Goal: Answer question/provide support: Share knowledge or assist other users

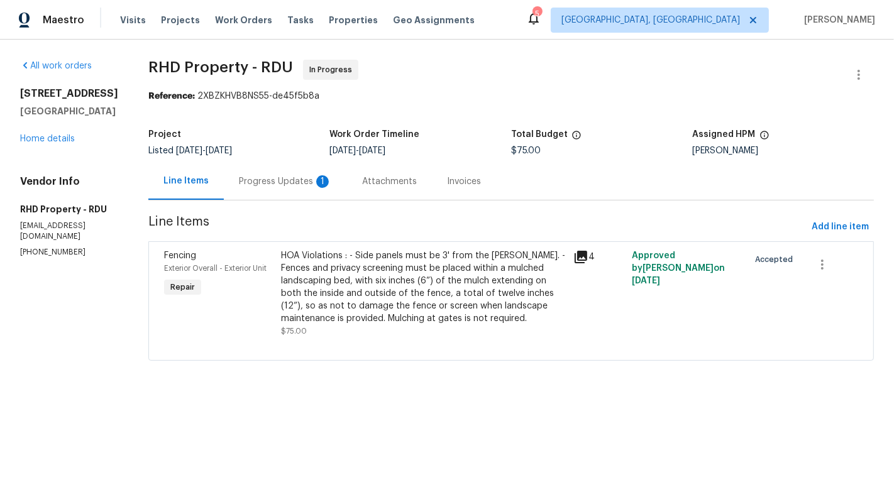
click at [319, 190] on div "Progress Updates 1" at bounding box center [285, 181] width 123 height 37
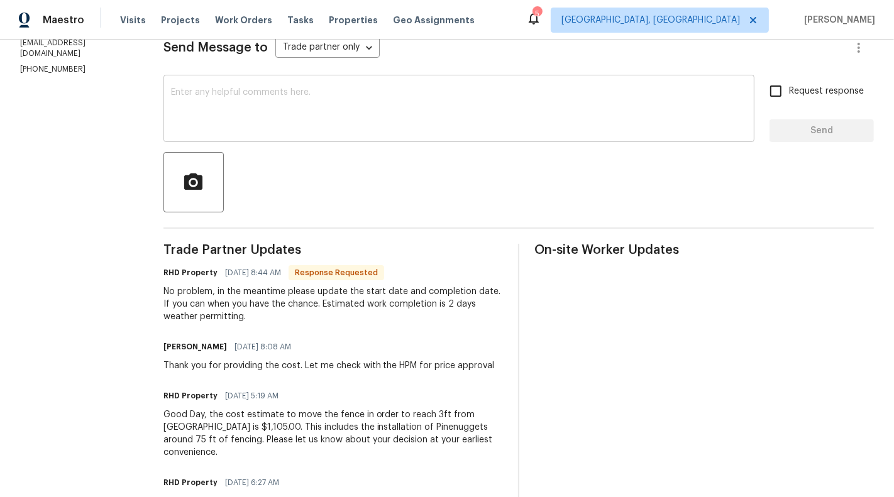
scroll to position [180, 0]
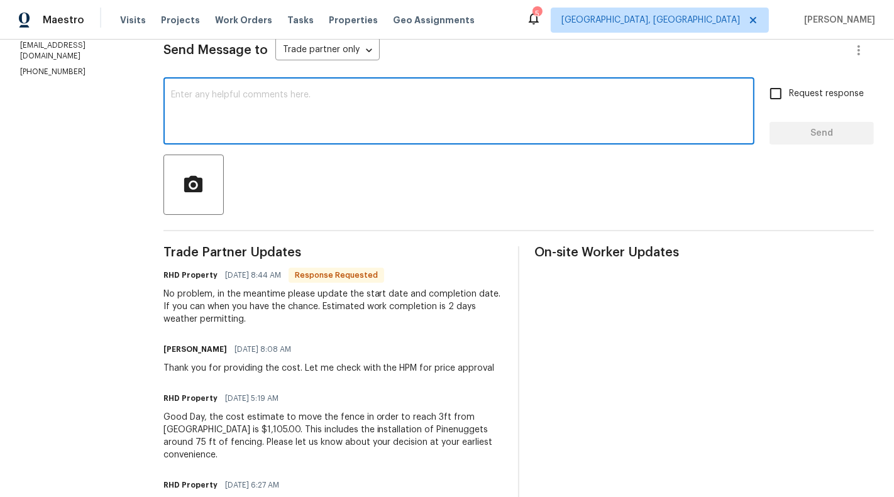
click at [376, 106] on textarea at bounding box center [459, 113] width 576 height 44
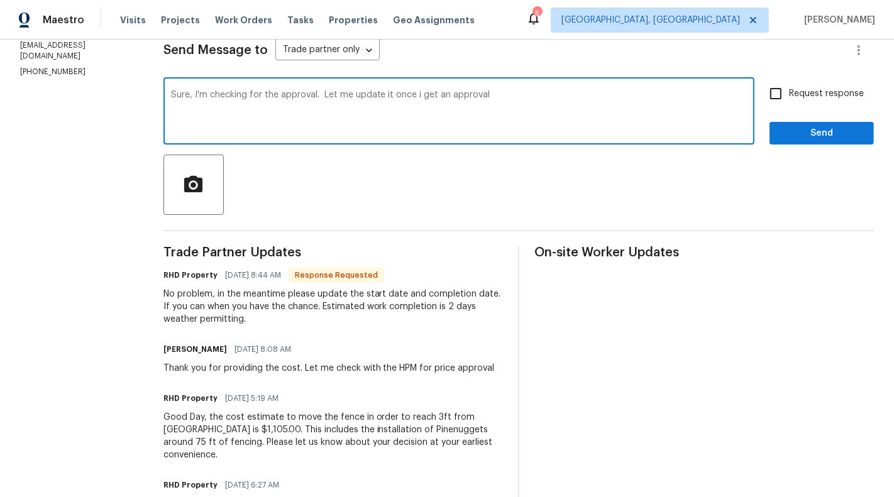
type textarea "Sure, I'm checking for the approval. Let me update it once i get an approval"
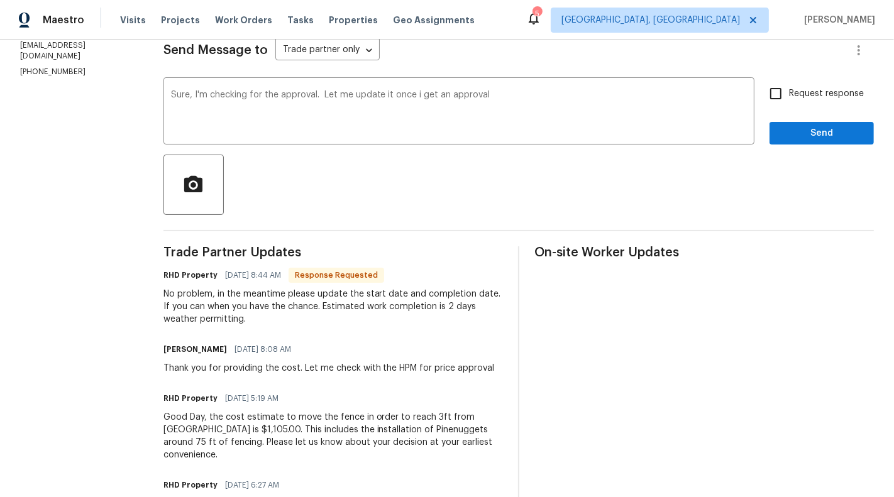
click at [811, 98] on span "Request response" at bounding box center [826, 93] width 75 height 13
click at [789, 98] on input "Request response" at bounding box center [775, 93] width 26 height 26
checkbox input "true"
click at [823, 136] on span "Send" at bounding box center [821, 134] width 84 height 16
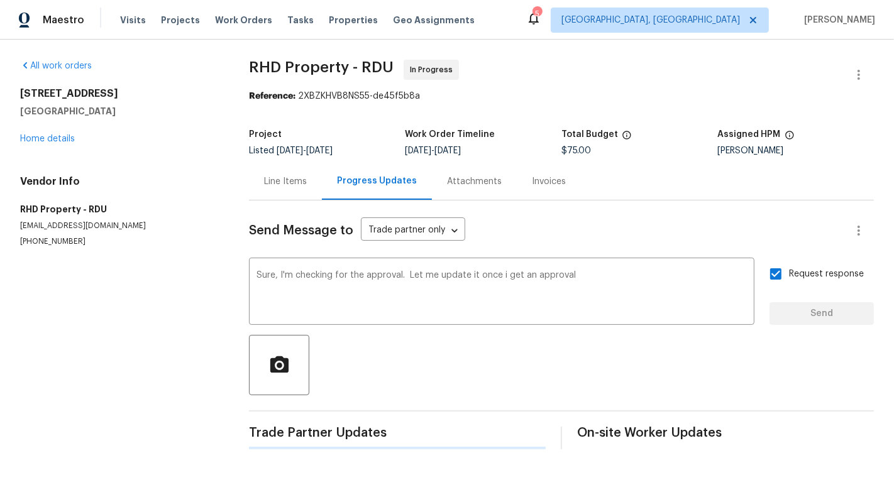
scroll to position [0, 0]
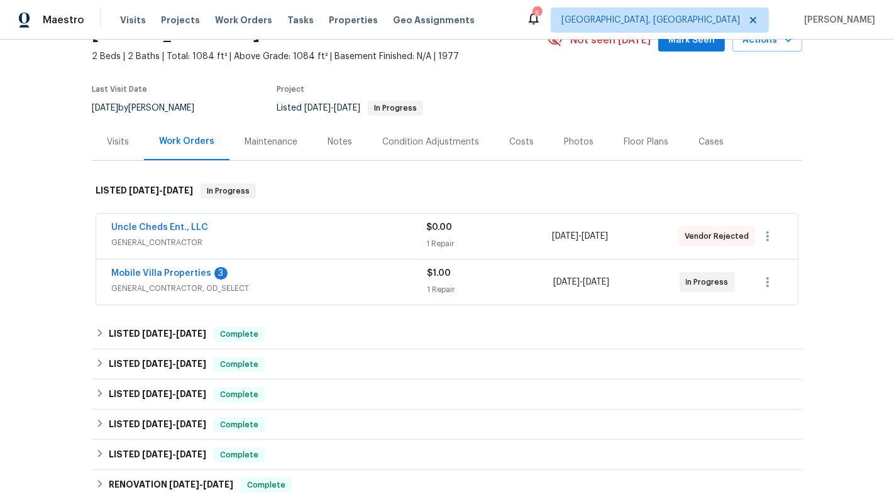
click at [490, 234] on div "$0.00" at bounding box center [489, 227] width 126 height 13
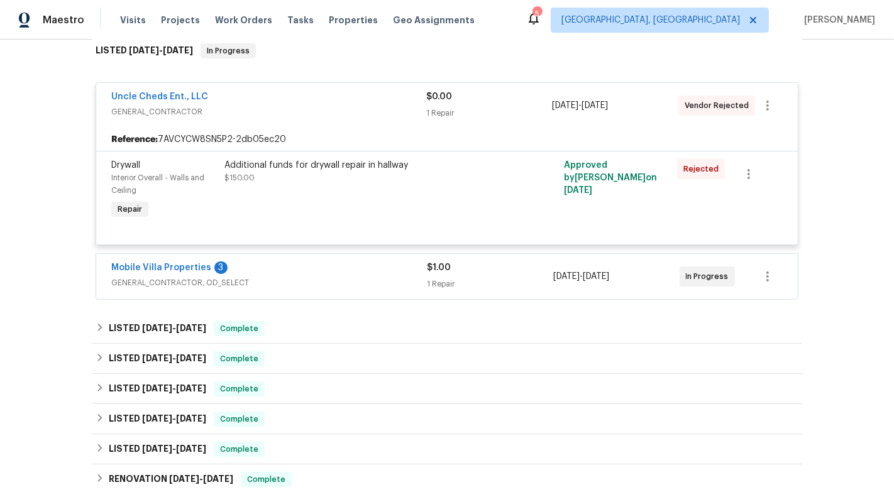
scroll to position [209, 0]
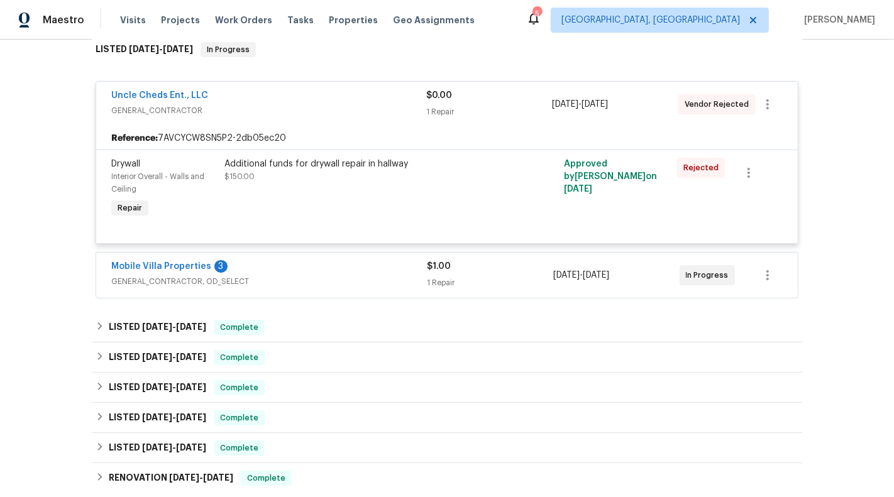
click at [318, 275] on div "Mobile Villa Properties 3" at bounding box center [269, 267] width 316 height 15
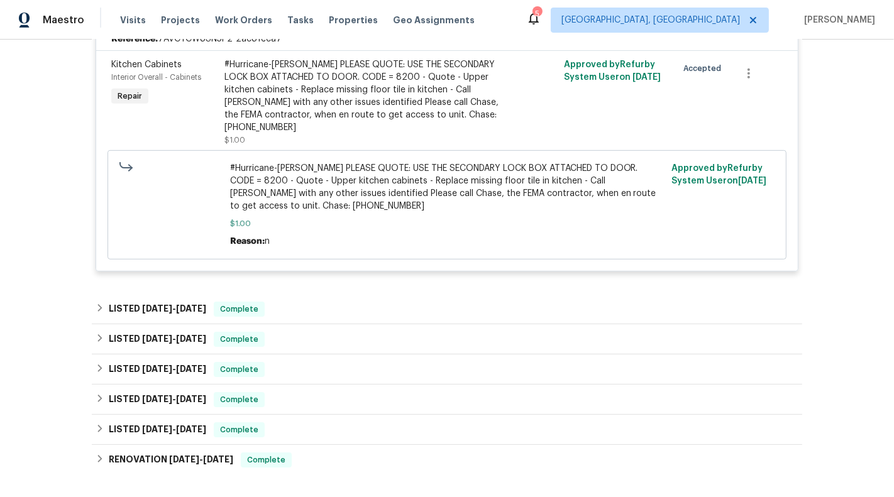
scroll to position [482, 0]
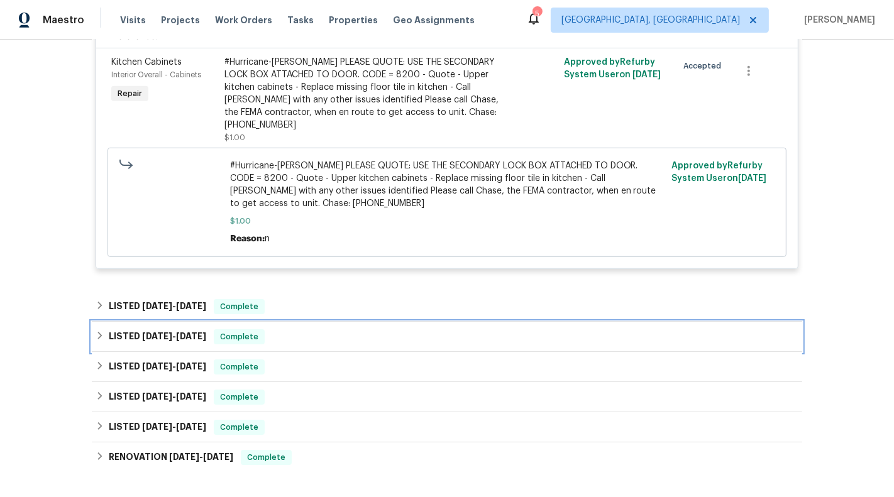
click at [376, 324] on div "LISTED [DATE] - [DATE] Complete" at bounding box center [447, 337] width 710 height 30
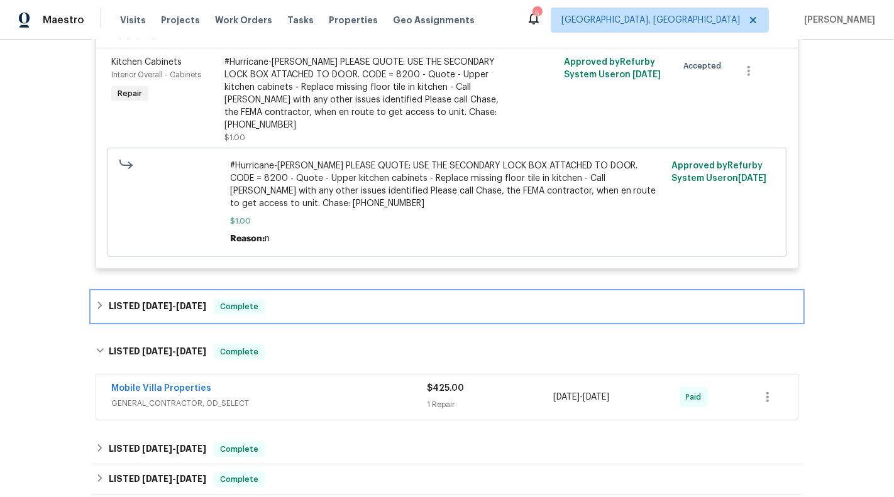
click at [369, 312] on div "LISTED 10/5/24 - 10/14/24 Complete" at bounding box center [447, 306] width 703 height 15
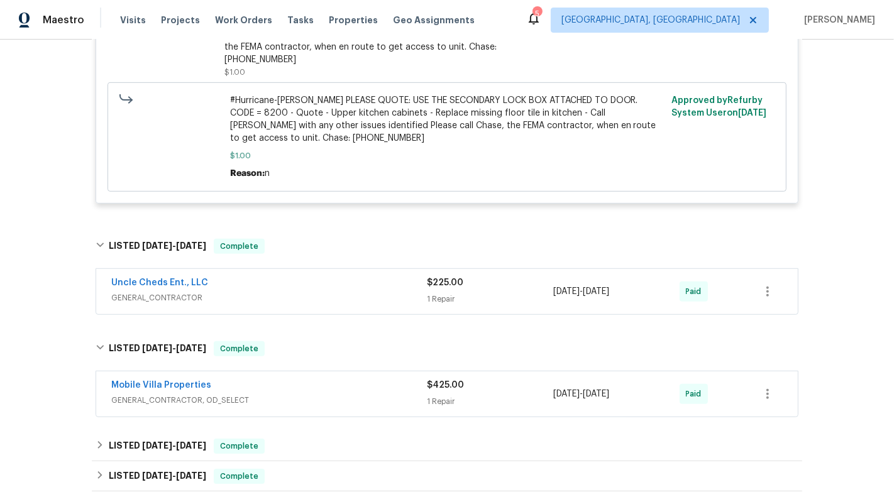
click at [367, 302] on span "GENERAL_CONTRACTOR" at bounding box center [269, 298] width 316 height 13
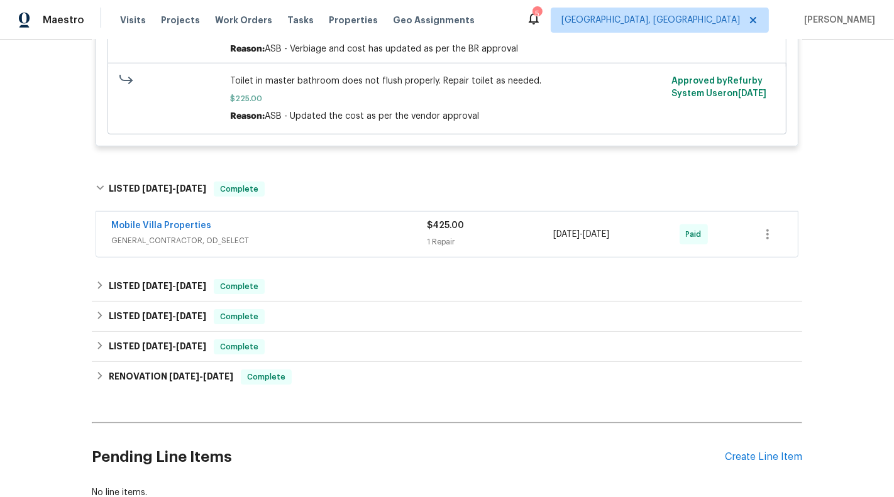
scroll to position [976, 0]
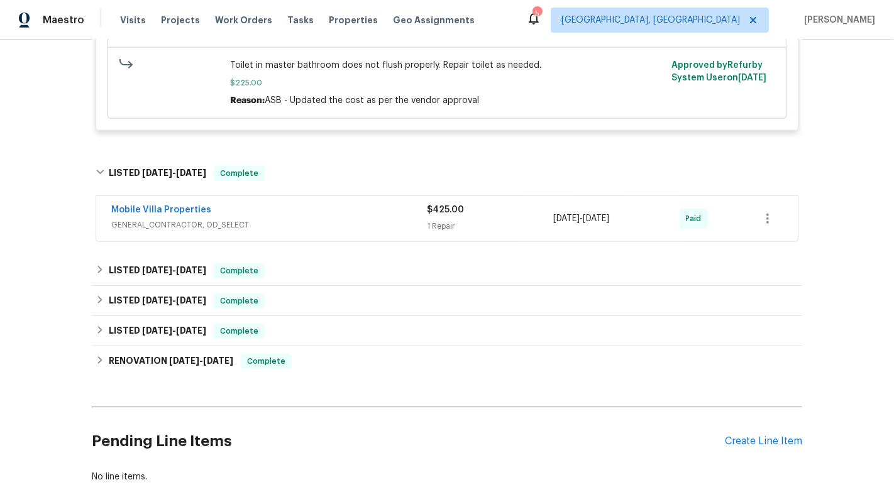
click at [361, 209] on div "Mobile Villa Properties" at bounding box center [269, 211] width 316 height 15
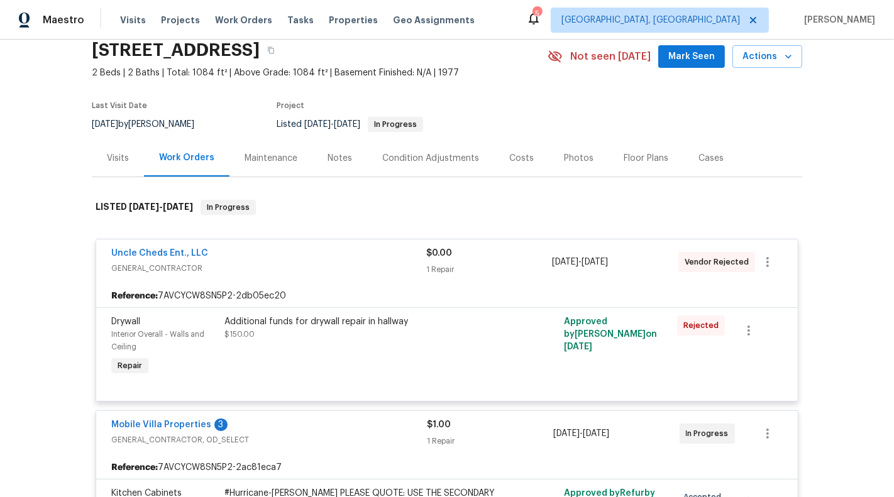
scroll to position [0, 0]
